Goal: Transaction & Acquisition: Obtain resource

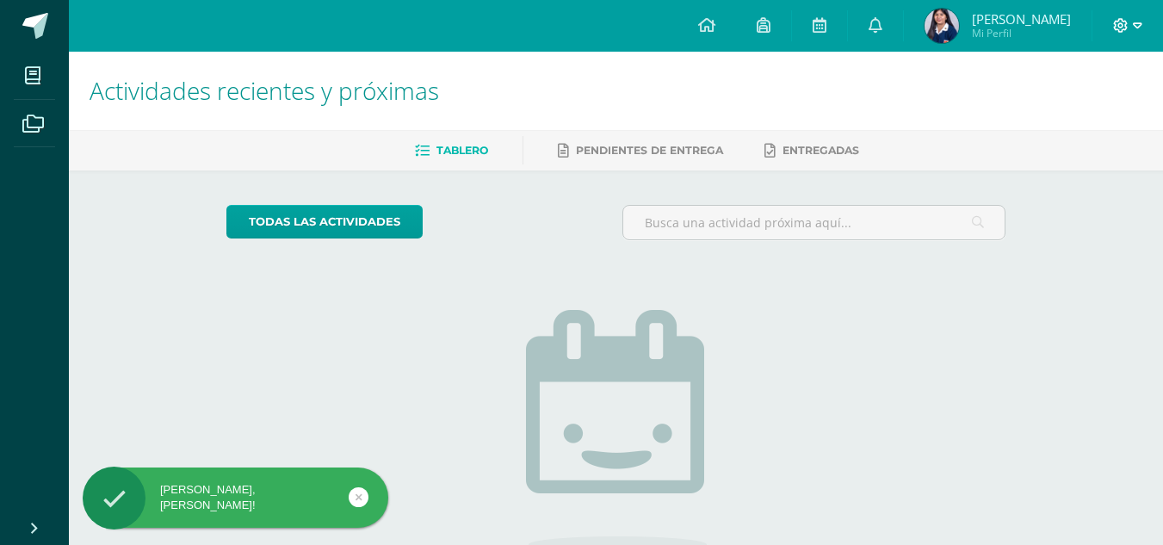
click at [1131, 16] on span at bounding box center [1127, 25] width 29 height 19
click at [1063, 114] on span "Cerrar sesión" at bounding box center [1082, 117] width 77 height 16
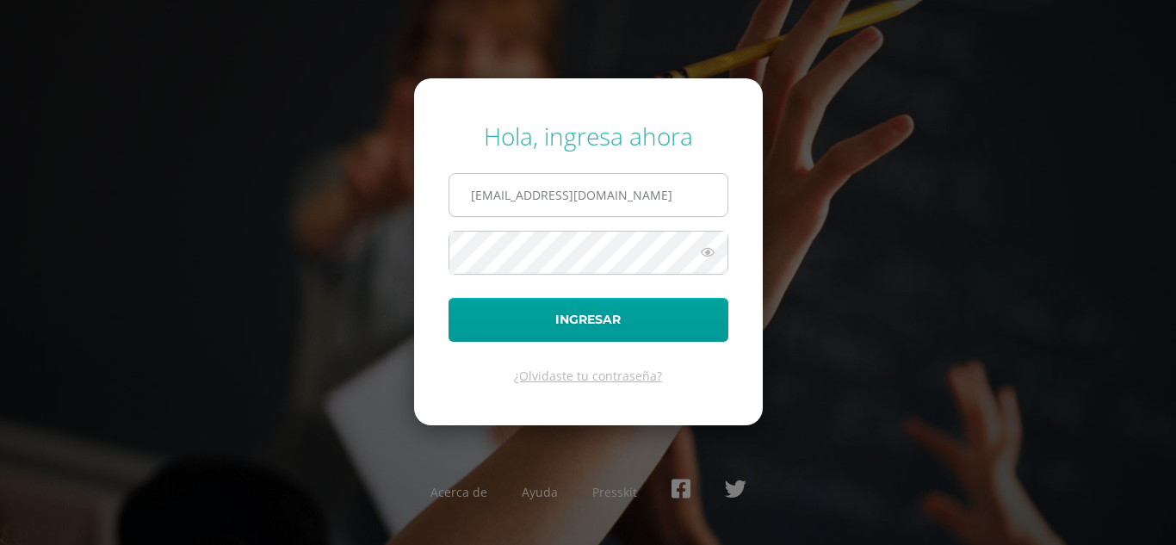
click at [518, 197] on input "2023612@colegiobelga.edu.gt" at bounding box center [588, 195] width 278 height 42
type input "[PERSON_NAME][EMAIL_ADDRESS][PERSON_NAME][DOMAIN_NAME]"
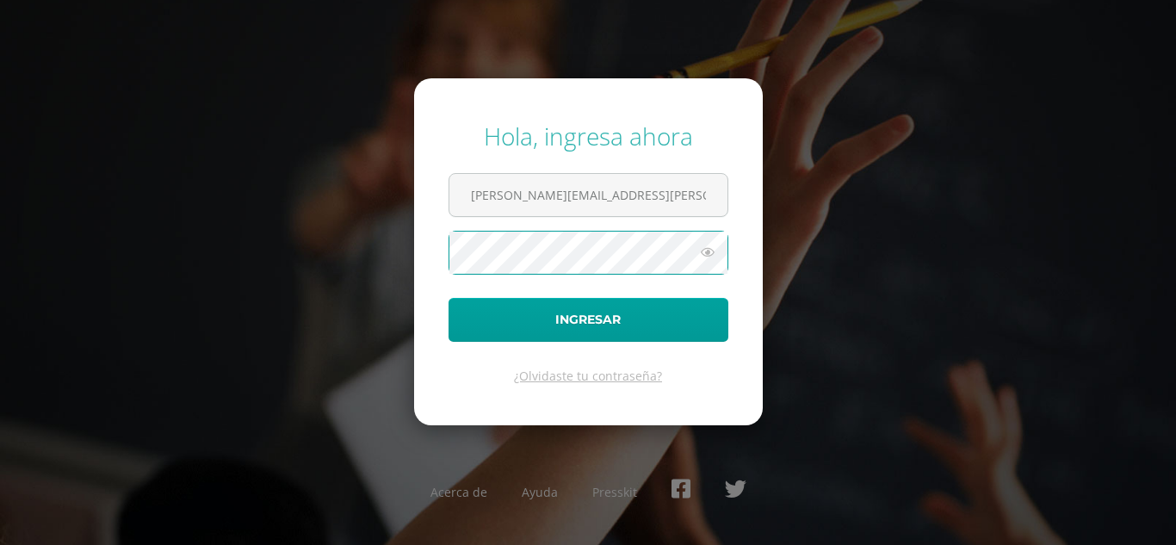
click at [449, 298] on button "Ingresar" at bounding box center [589, 320] width 280 height 44
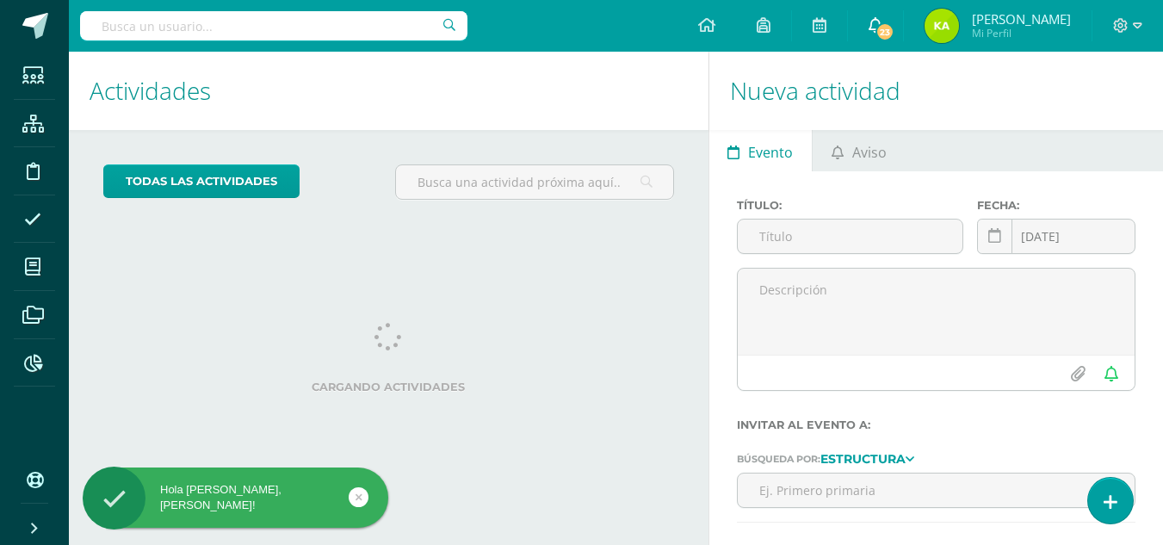
click at [882, 40] on span "23" at bounding box center [885, 31] width 19 height 19
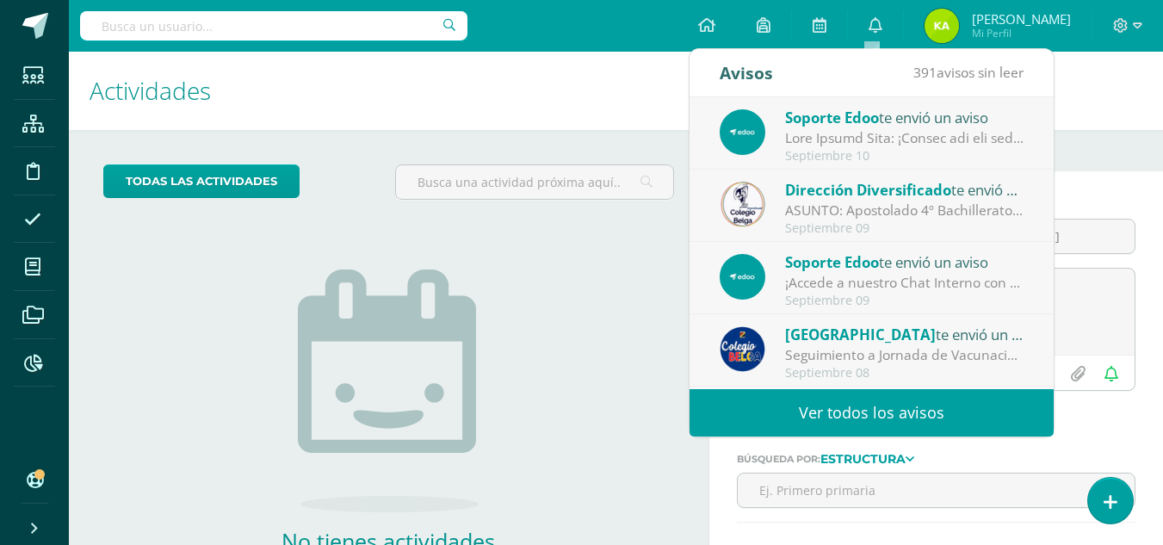
click at [866, 226] on div "Septiembre 09" at bounding box center [904, 228] width 239 height 15
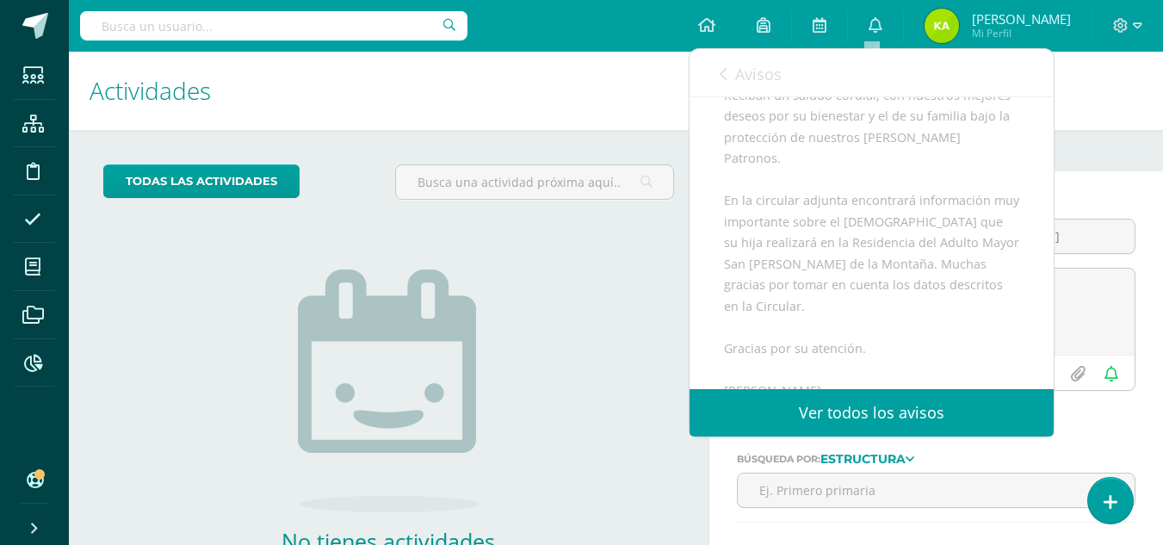
scroll to position [510, 0]
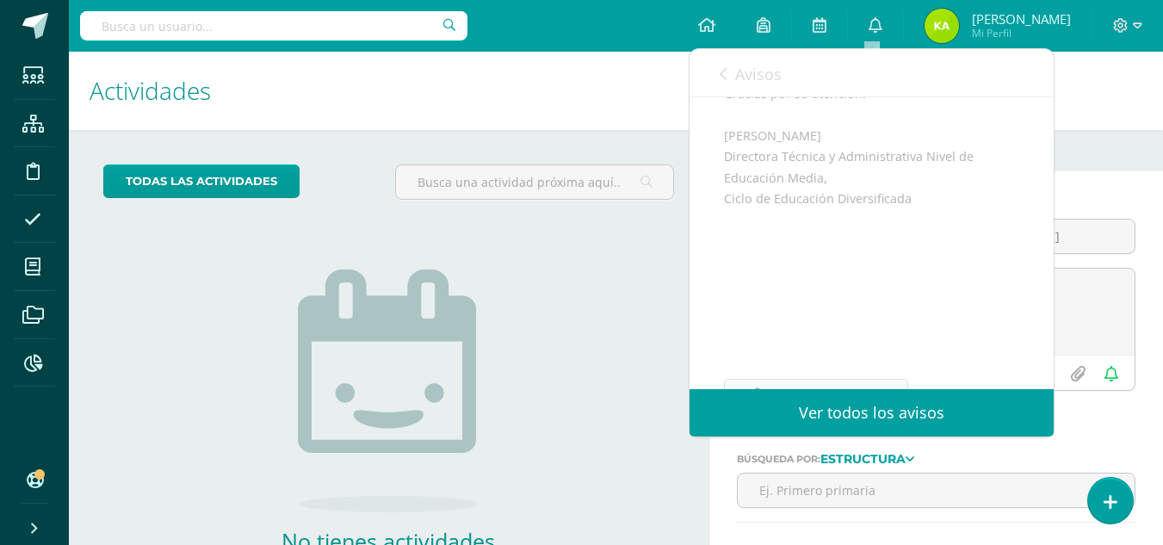
click at [889, 379] on link "Archivo Adjunto" at bounding box center [816, 396] width 184 height 34
click at [715, 73] on div "Avisos 390 avisos sin leer Avisos" at bounding box center [872, 73] width 364 height 48
click at [722, 76] on icon at bounding box center [723, 74] width 7 height 14
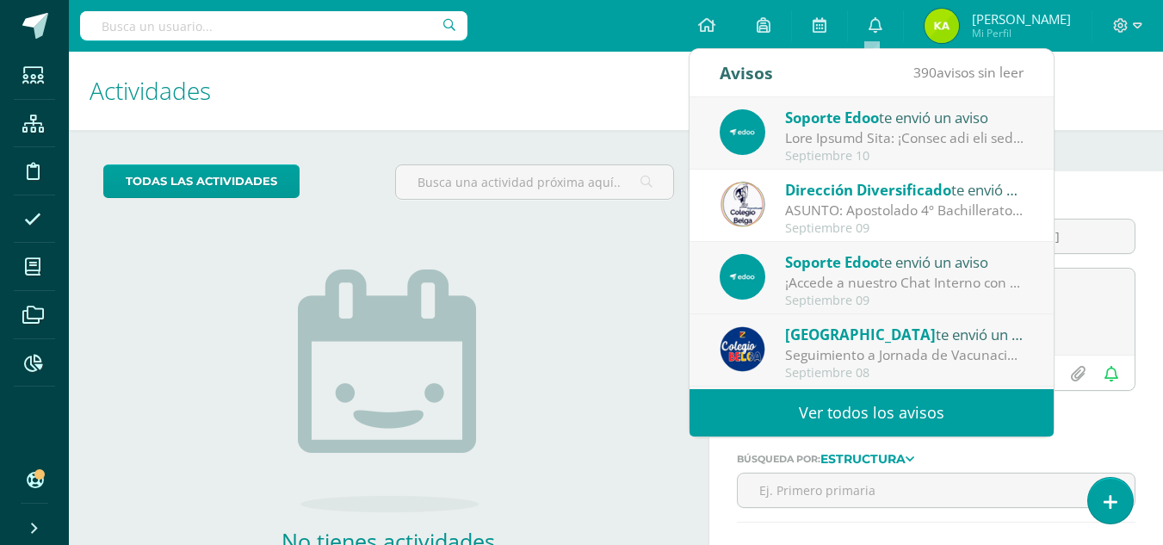
click at [951, 338] on div "Colegio Belga te envió un aviso" at bounding box center [904, 334] width 239 height 22
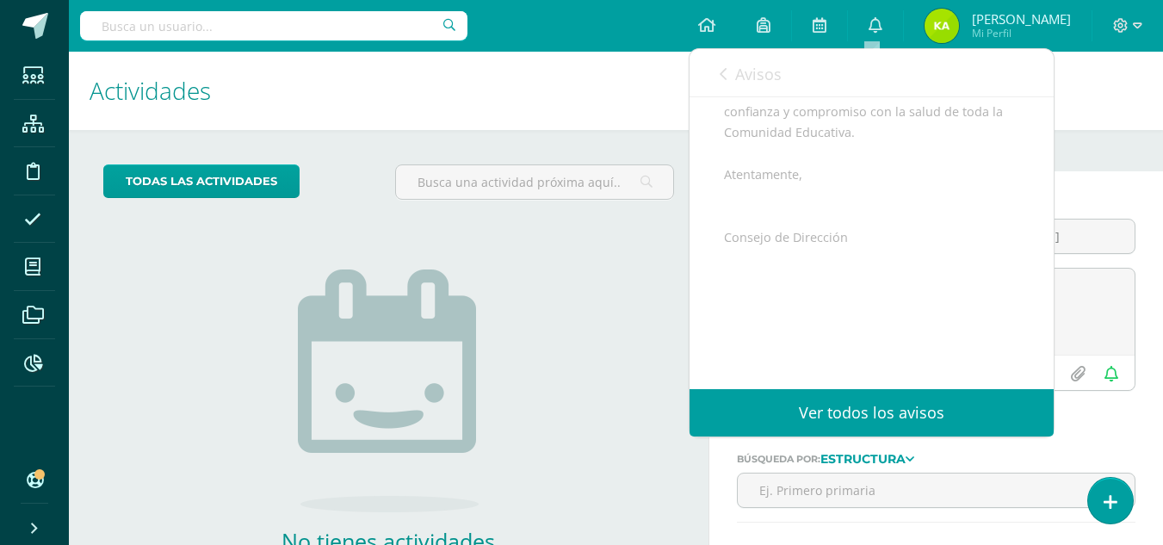
click at [723, 67] on icon at bounding box center [723, 74] width 7 height 14
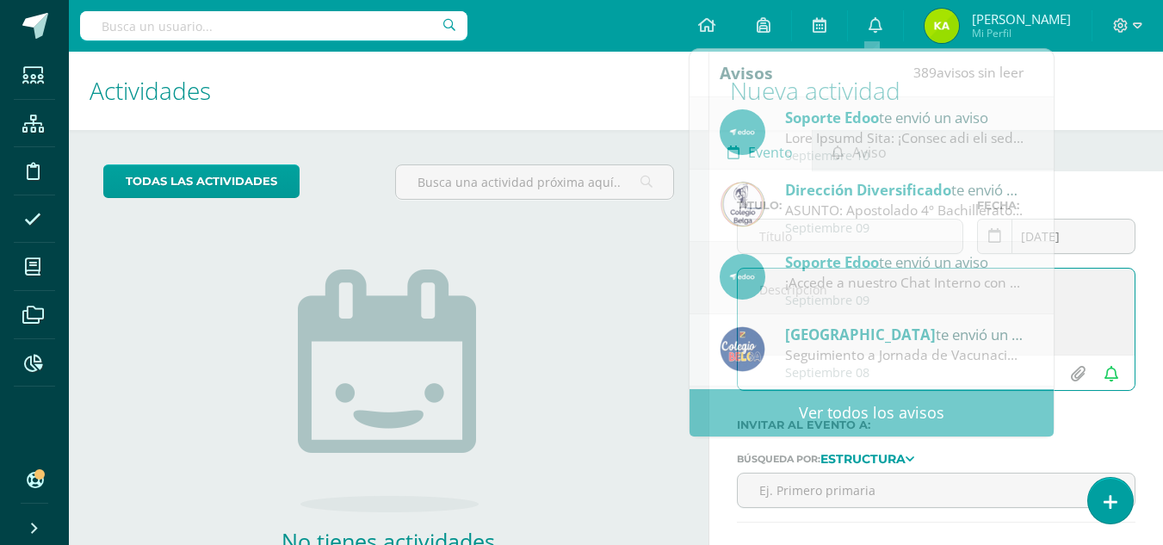
click at [1057, 332] on textarea at bounding box center [936, 312] width 397 height 86
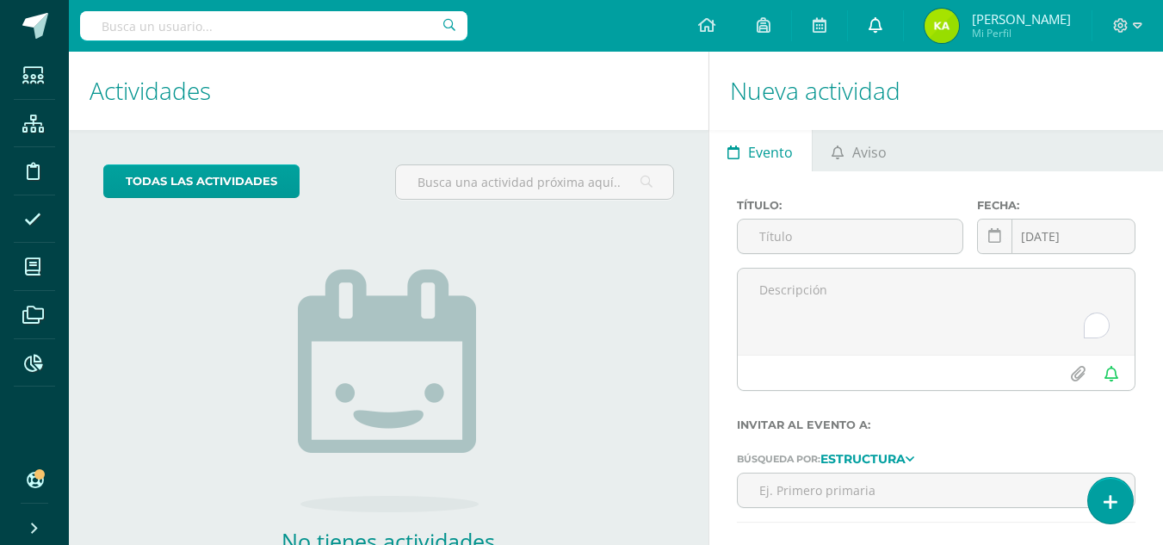
click at [883, 22] on link "0" at bounding box center [875, 26] width 55 height 52
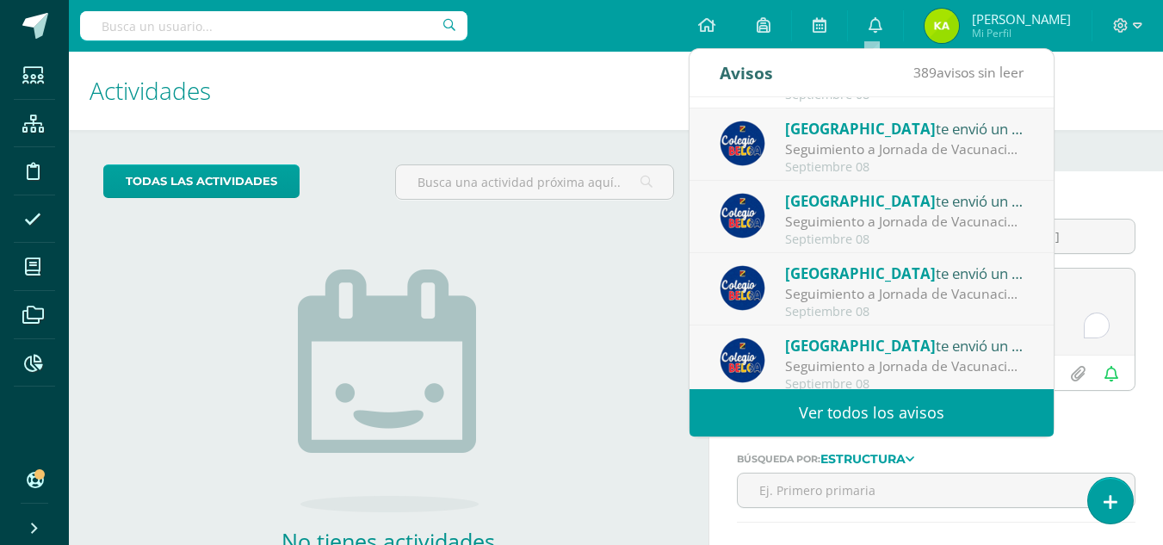
scroll to position [287, 0]
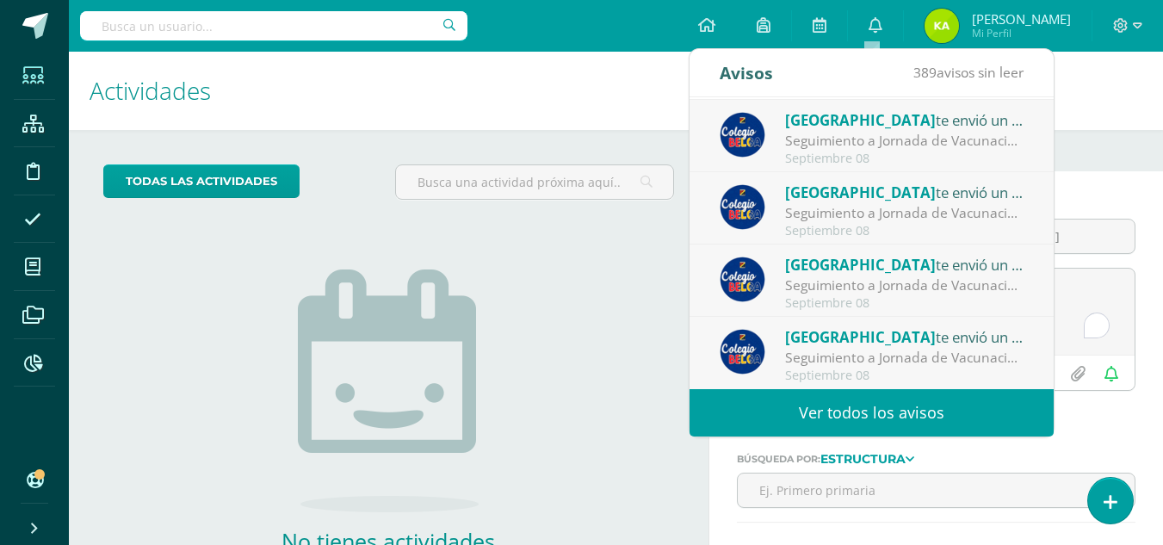
click at [42, 83] on icon at bounding box center [33, 75] width 22 height 17
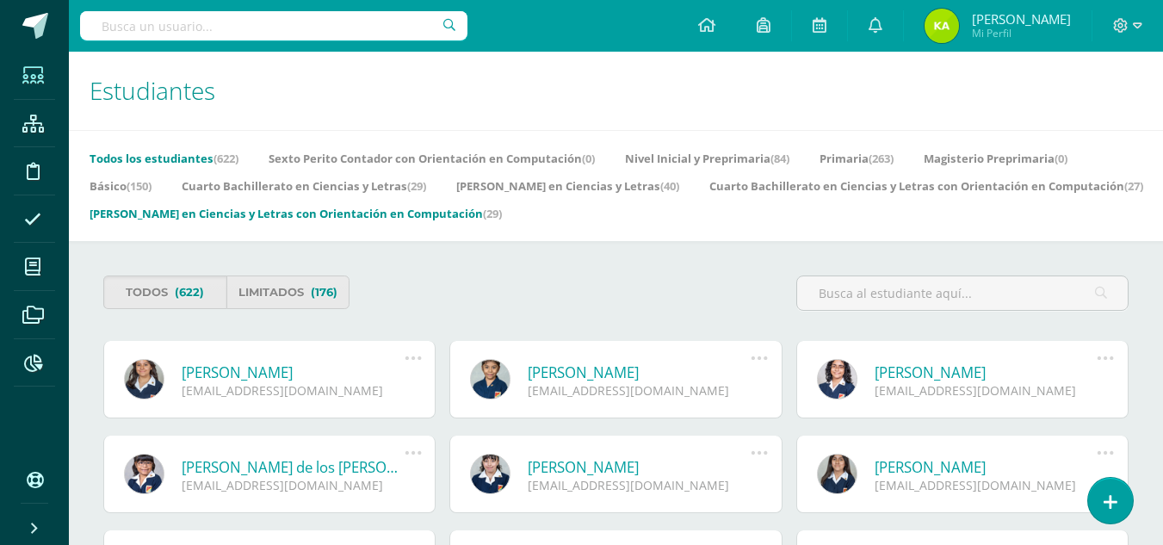
click at [502, 218] on link "Quinto Bachillerato en Ciencias y Letras con Orientación en Computación (29)" at bounding box center [296, 214] width 412 height 28
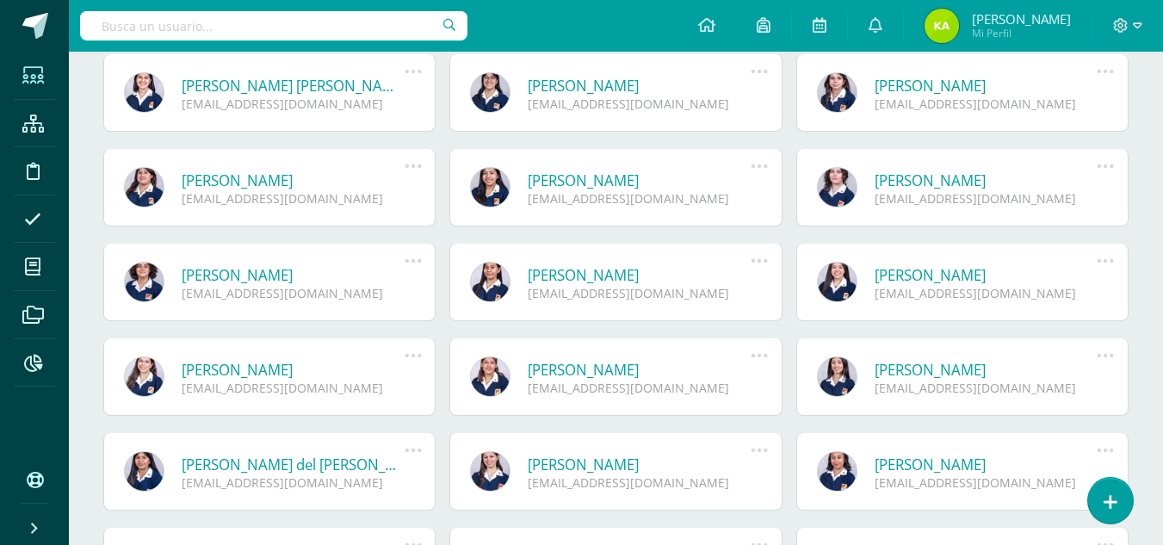
click at [302, 487] on div "2023612@colegiobelga.edu.gt" at bounding box center [293, 482] width 223 height 16
click at [288, 460] on link "[PERSON_NAME] del [PERSON_NAME]" at bounding box center [293, 465] width 223 height 20
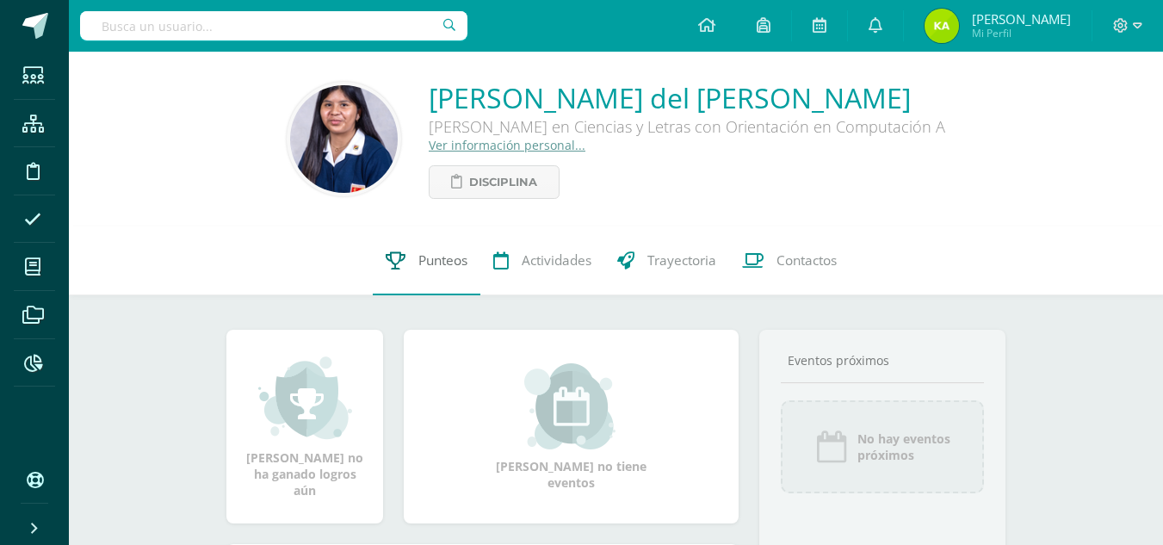
click at [458, 295] on link "Punteos" at bounding box center [427, 260] width 108 height 69
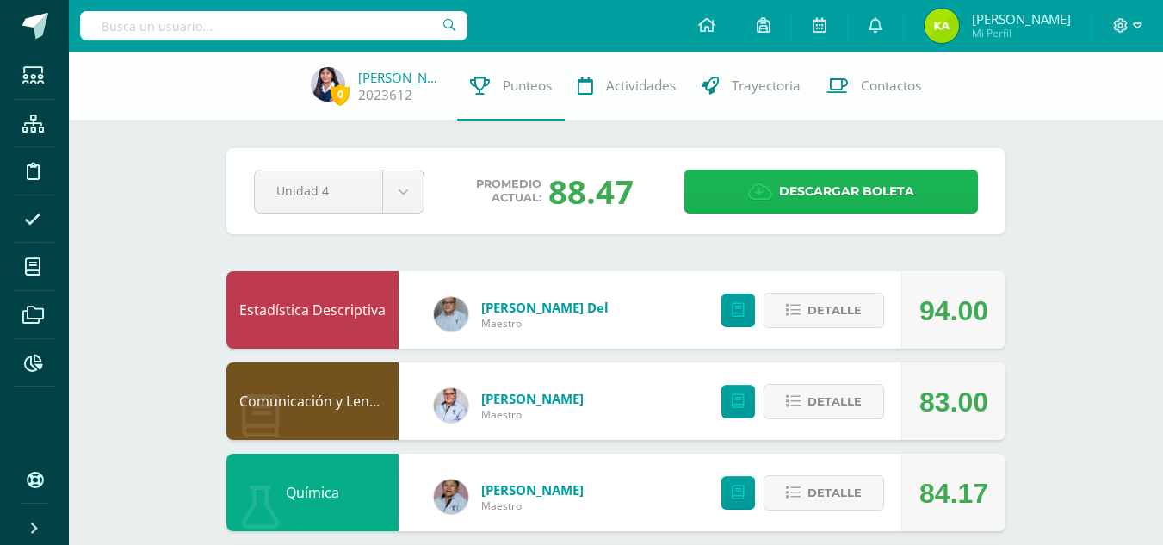
click at [791, 202] on span "Descargar boleta" at bounding box center [846, 191] width 135 height 42
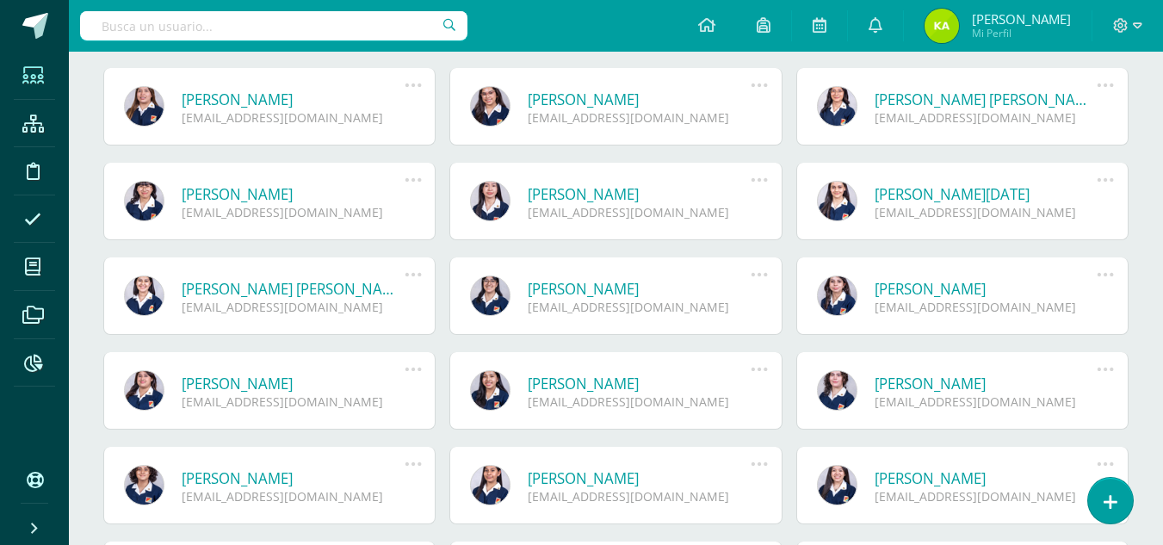
scroll to position [325, 0]
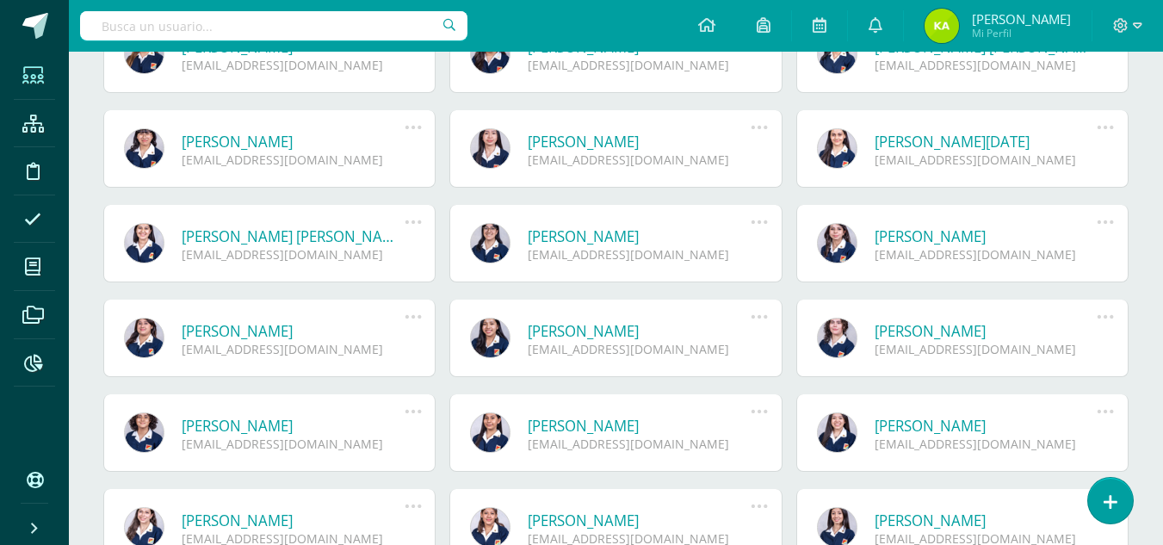
click at [665, 331] on link "Katerin Fabiola González Cholotio" at bounding box center [639, 331] width 223 height 20
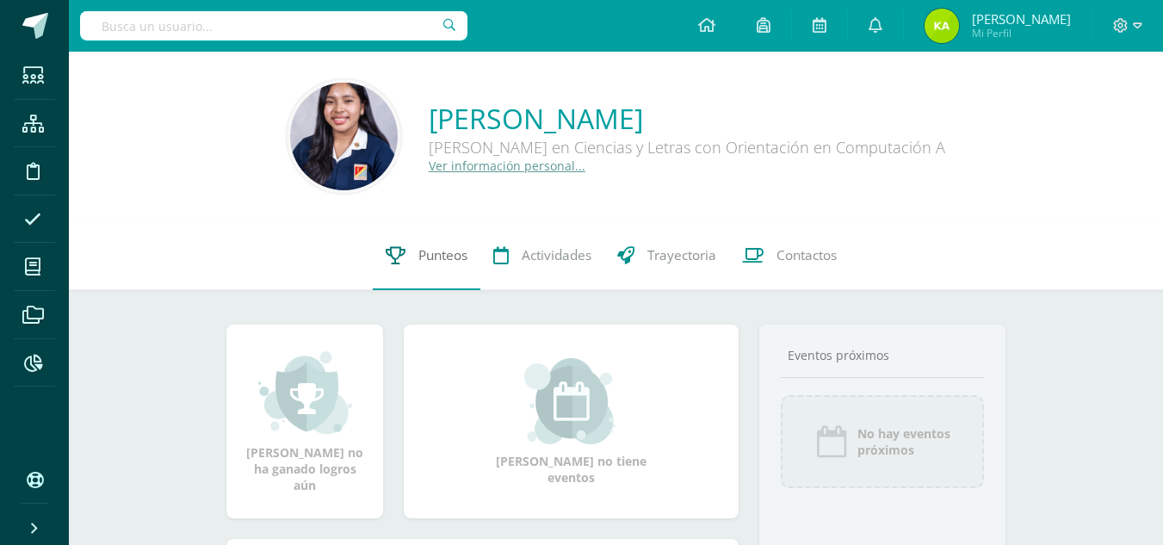
click at [464, 266] on link "Punteos" at bounding box center [427, 255] width 108 height 69
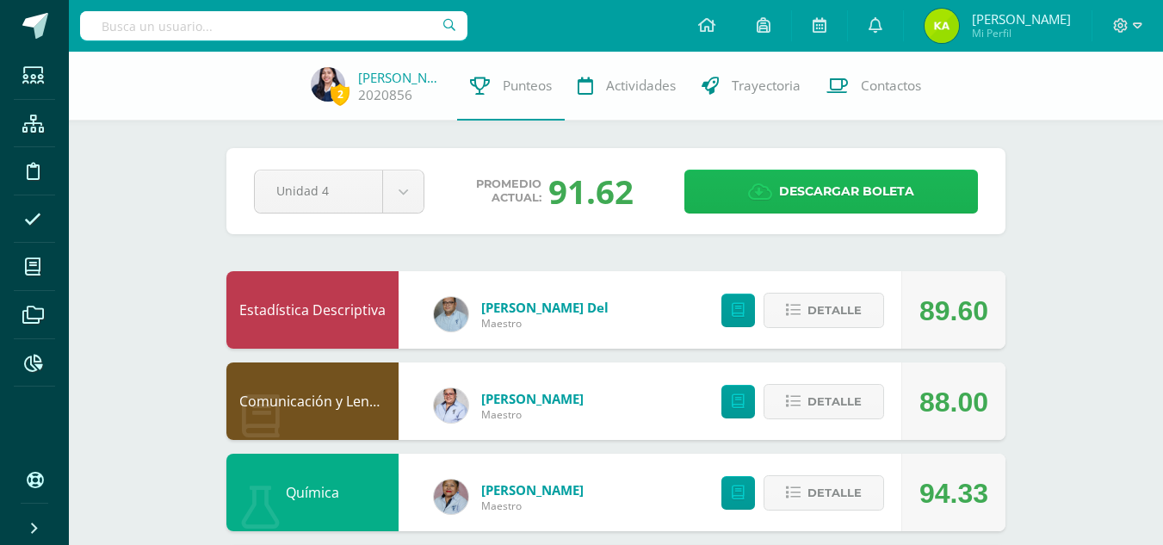
click at [753, 190] on icon at bounding box center [760, 192] width 24 height 19
click at [710, 210] on link "Descargar boleta" at bounding box center [832, 192] width 294 height 44
